Goal: Navigation & Orientation: Find specific page/section

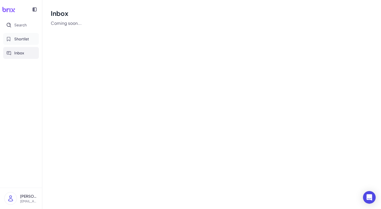
click at [12, 40] on button "Shortlist" at bounding box center [21, 39] width 36 height 12
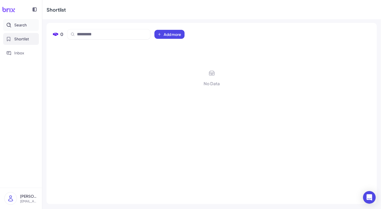
click at [19, 28] on button "Search" at bounding box center [21, 25] width 36 height 12
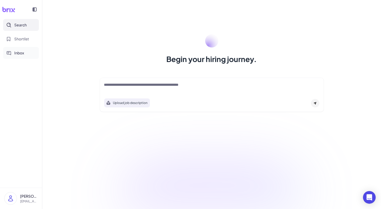
click at [21, 52] on span "Inbox" at bounding box center [19, 53] width 10 height 6
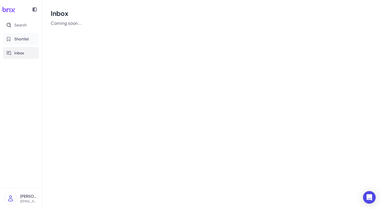
click at [24, 43] on button "Shortlist" at bounding box center [21, 39] width 36 height 12
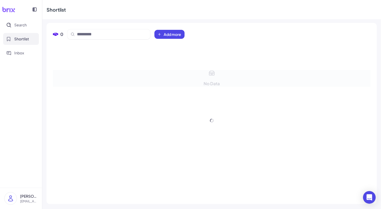
click at [22, 31] on div "Search Shortlist Inbox" at bounding box center [21, 39] width 42 height 40
click at [16, 28] on button "Search" at bounding box center [21, 25] width 36 height 12
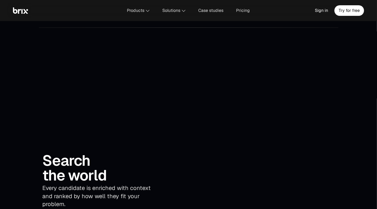
scroll to position [1136, 0]
